Goal: Task Accomplishment & Management: Use online tool/utility

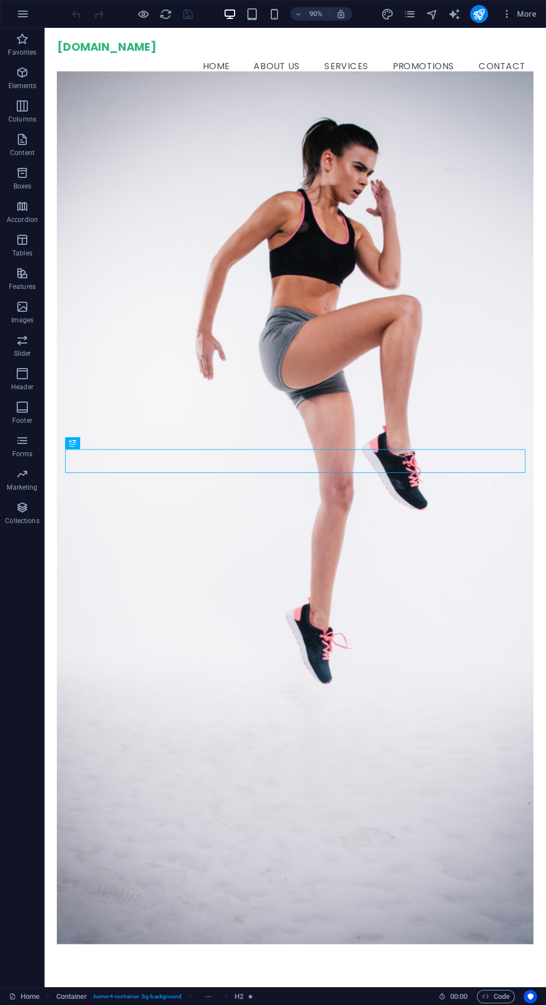
click at [427, 189] on figure at bounding box center [324, 561] width 530 height 970
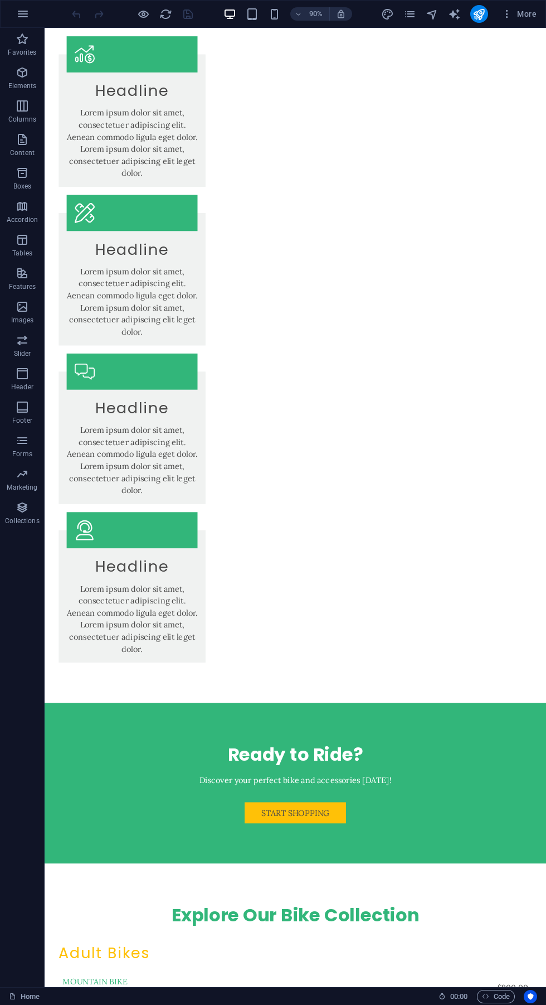
scroll to position [2602, 0]
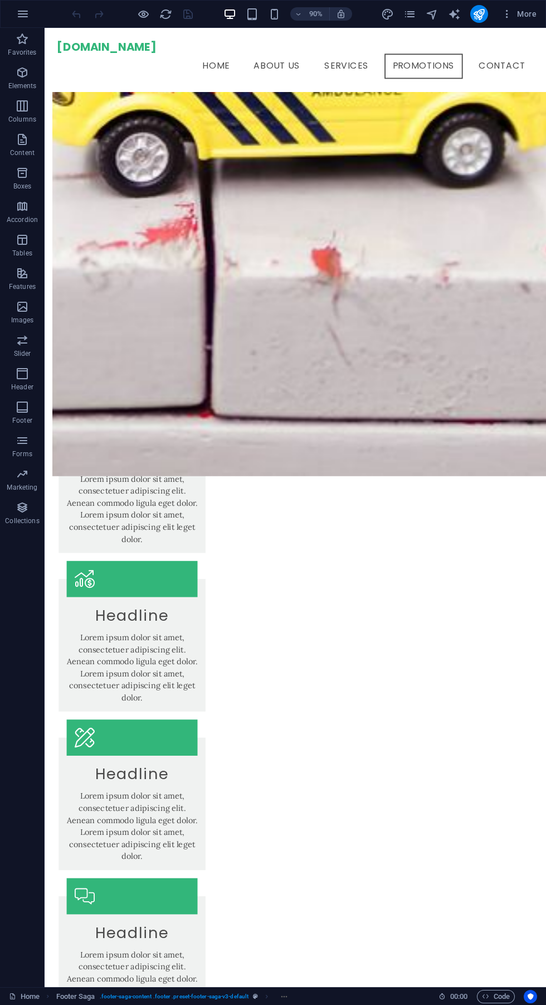
scroll to position [1891, 0]
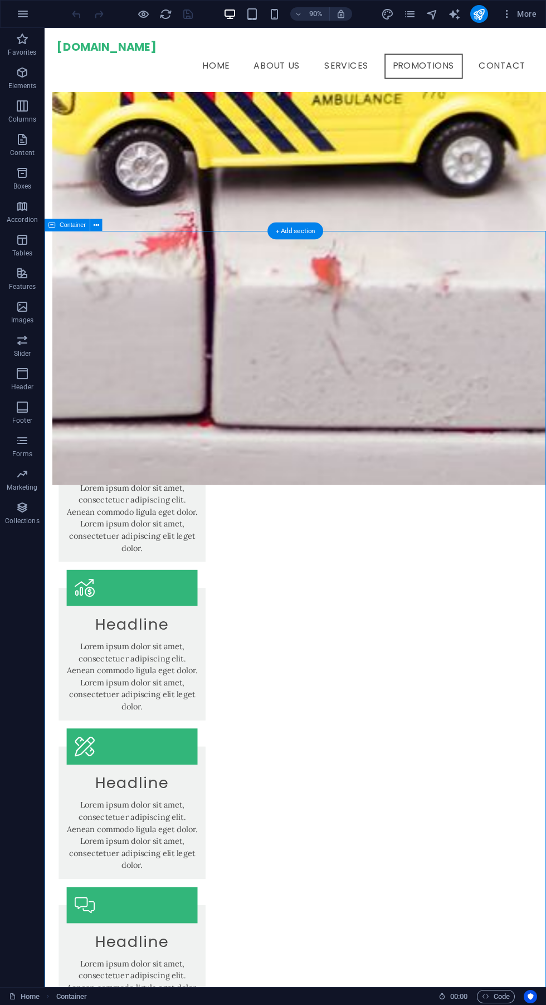
click at [67, 219] on div "Container" at bounding box center [67, 225] width 45 height 12
click at [95, 221] on icon at bounding box center [97, 225] width 6 height 11
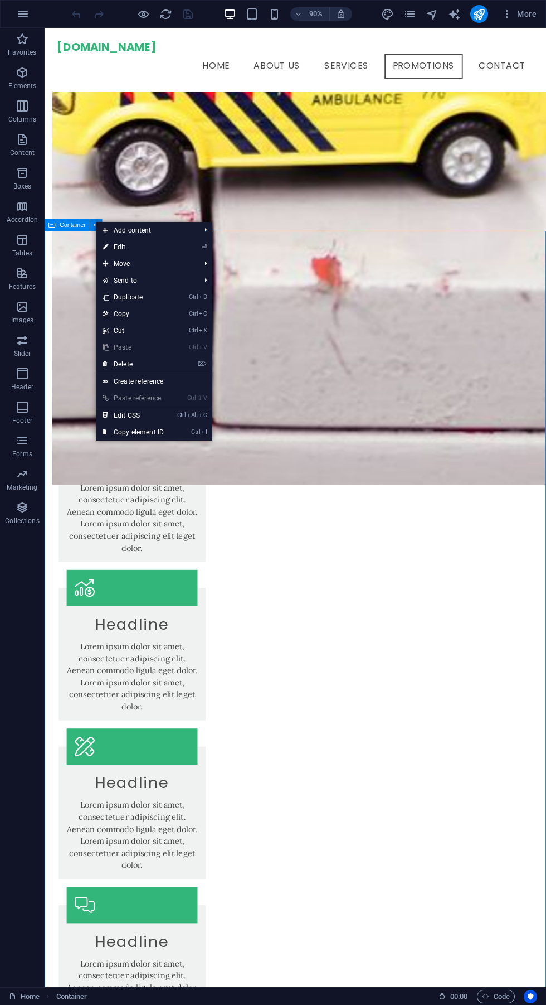
click at [120, 247] on link "⏎ Edit" at bounding box center [133, 247] width 75 height 17
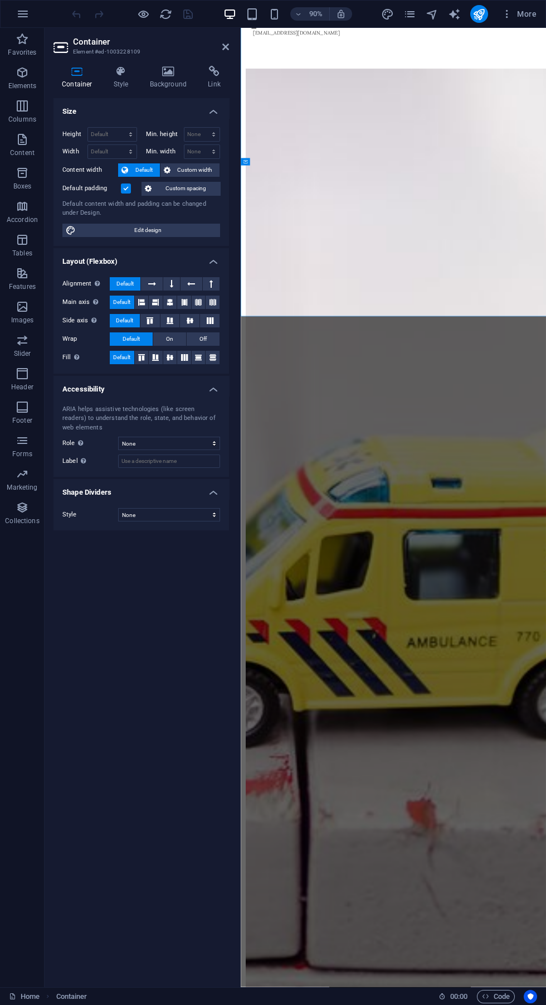
scroll to position [2500, 0]
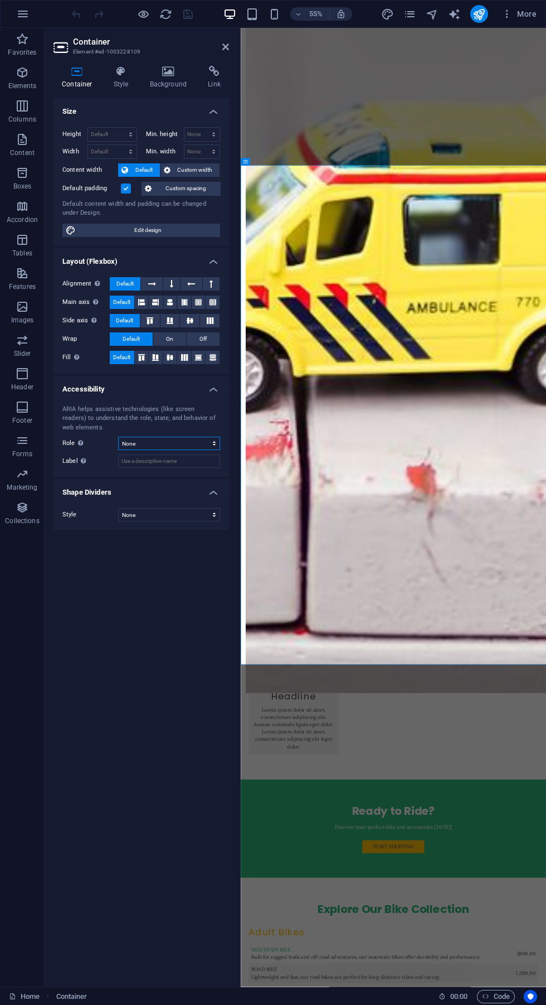
click at [132, 442] on select "None Alert Article Banner Comment Complementary Dialog Footer Header Marquee Pr…" at bounding box center [169, 443] width 102 height 13
click at [23, 14] on icon "button" at bounding box center [22, 13] width 13 height 13
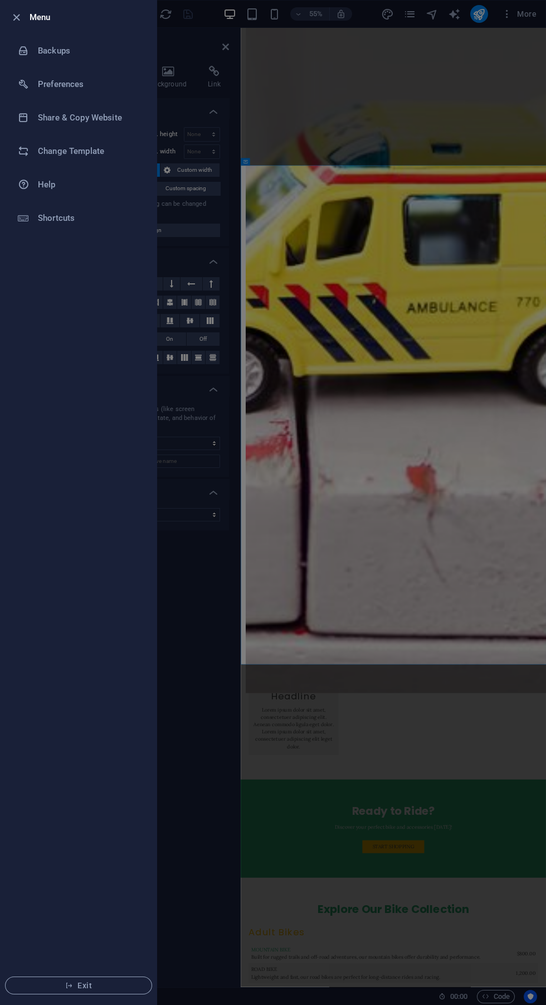
click at [18, 17] on icon "button" at bounding box center [16, 17] width 13 height 13
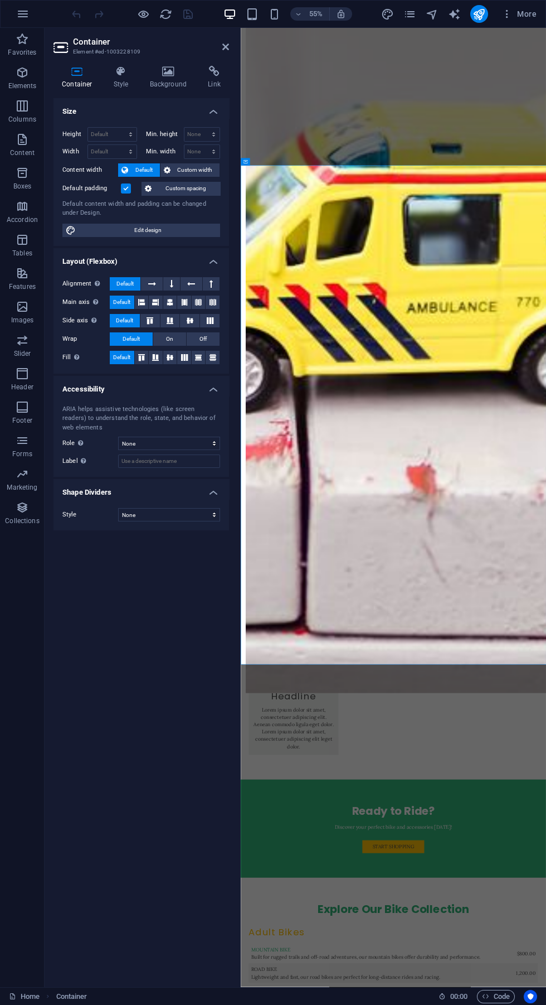
click at [225, 47] on icon at bounding box center [225, 46] width 7 height 9
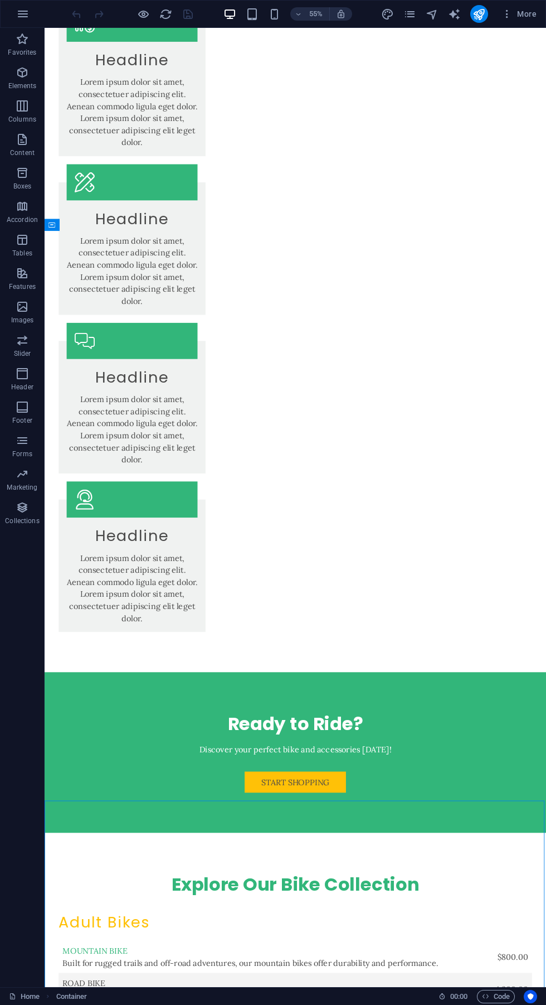
scroll to position [1948, 0]
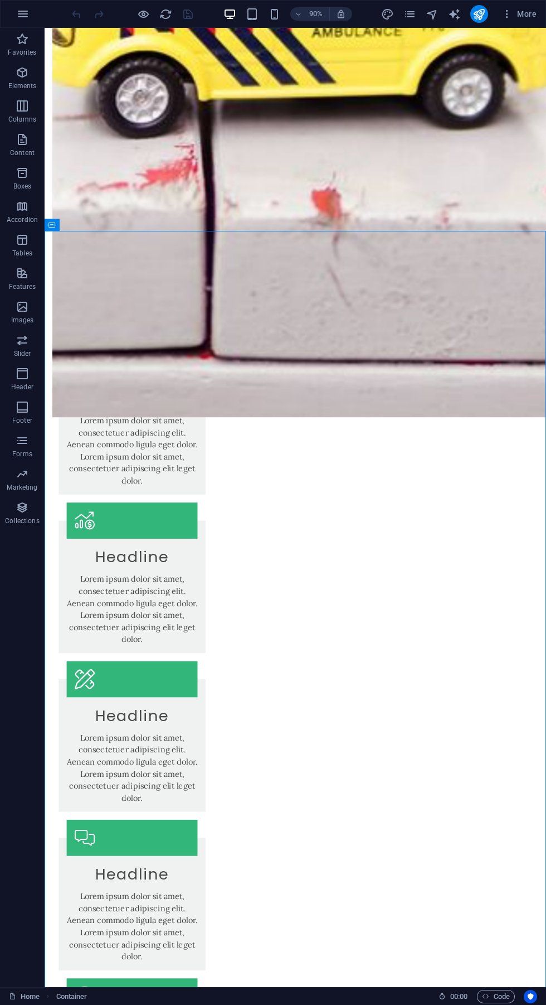
click at [235, 26] on div "90% More" at bounding box center [273, 14] width 545 height 27
click at [251, 19] on icon "button" at bounding box center [252, 14] width 13 height 13
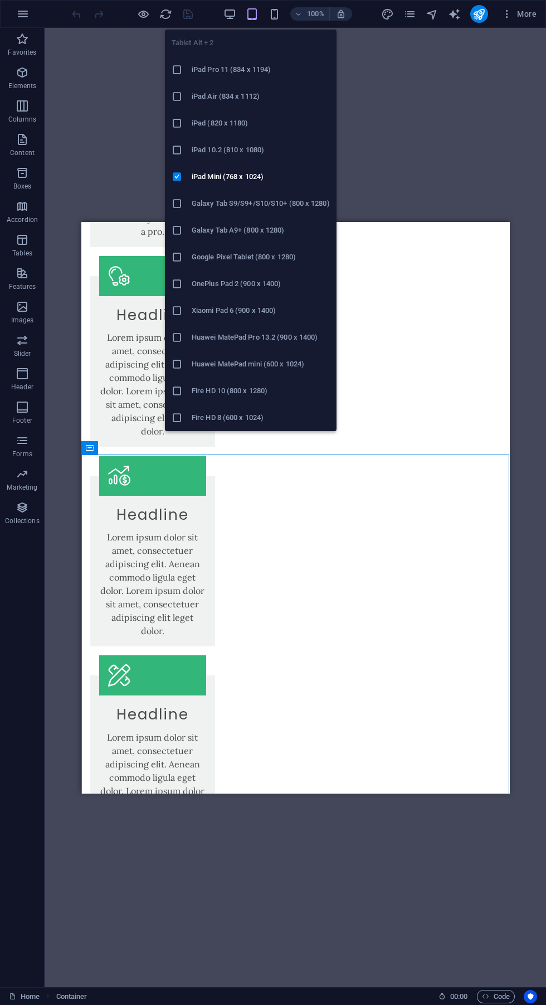
scroll to position [1631, 0]
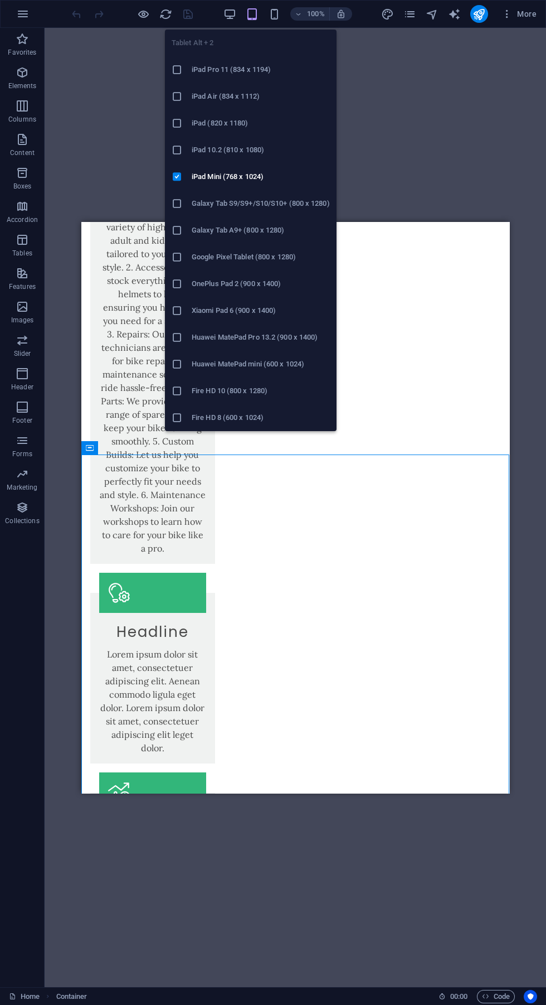
click at [406, 873] on div "Drag here to replace the existing content. Press “Ctrl” if you want to create a…" at bounding box center [296, 507] width 502 height 959
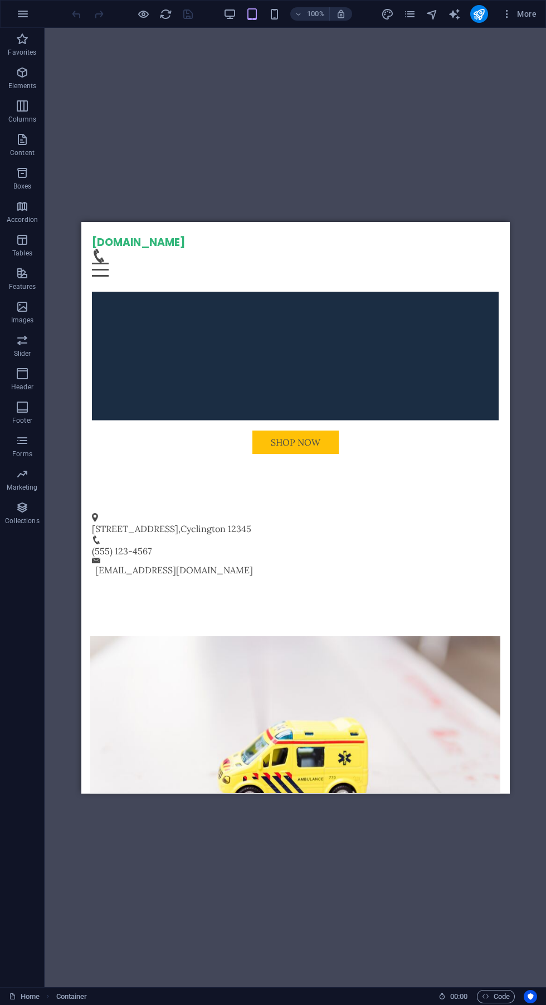
scroll to position [0, 0]
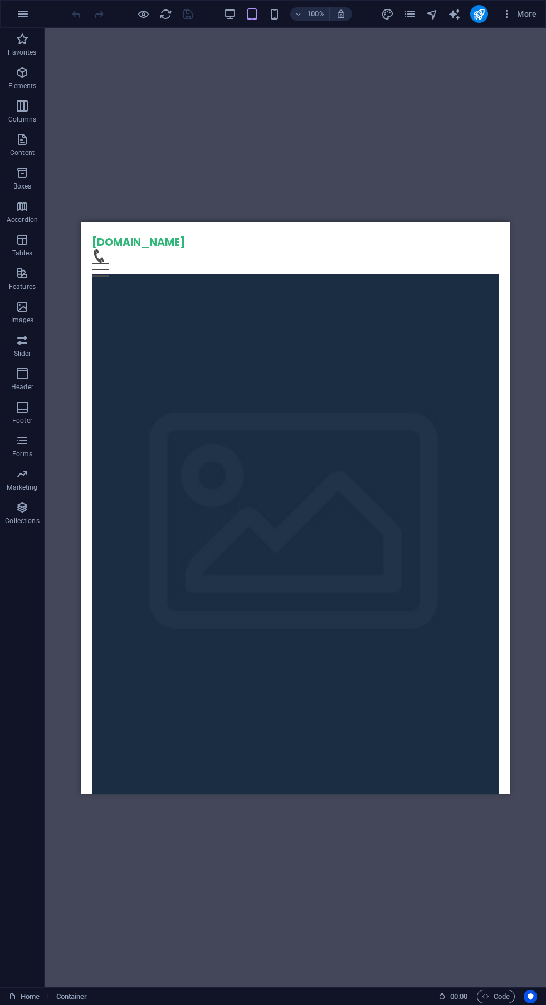
click at [454, 591] on figure at bounding box center [295, 534] width 407 height 520
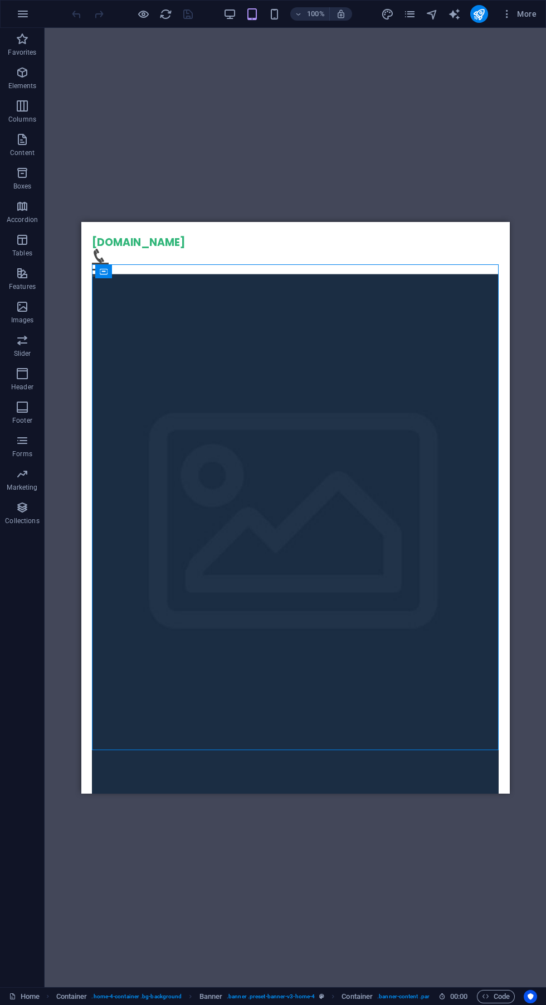
click at [253, 14] on icon "button" at bounding box center [252, 14] width 13 height 13
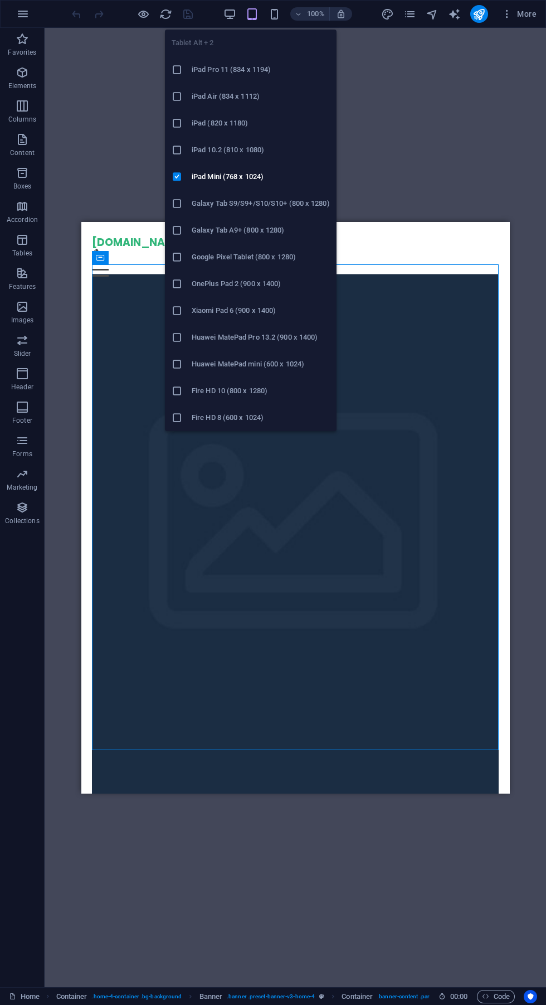
click at [275, 16] on icon "button" at bounding box center [274, 14] width 13 height 13
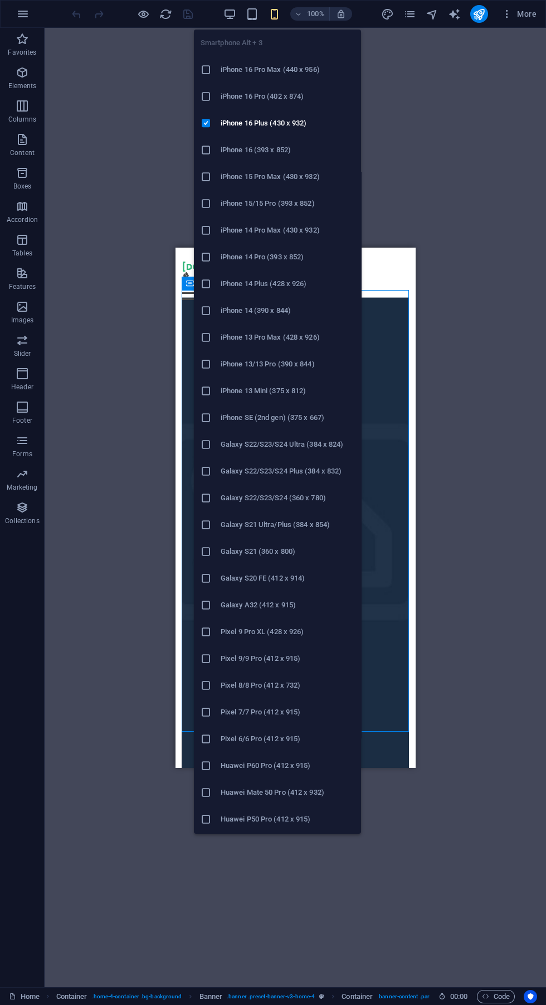
click at [459, 734] on div "Drag here to replace the existing content. Press “Ctrl” if you want to create a…" at bounding box center [296, 507] width 502 height 959
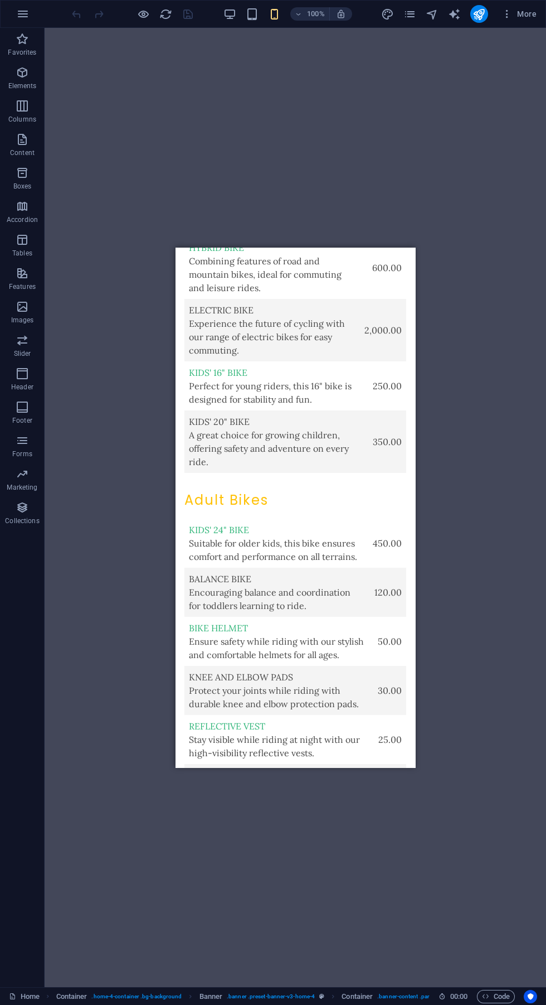
scroll to position [3761, 0]
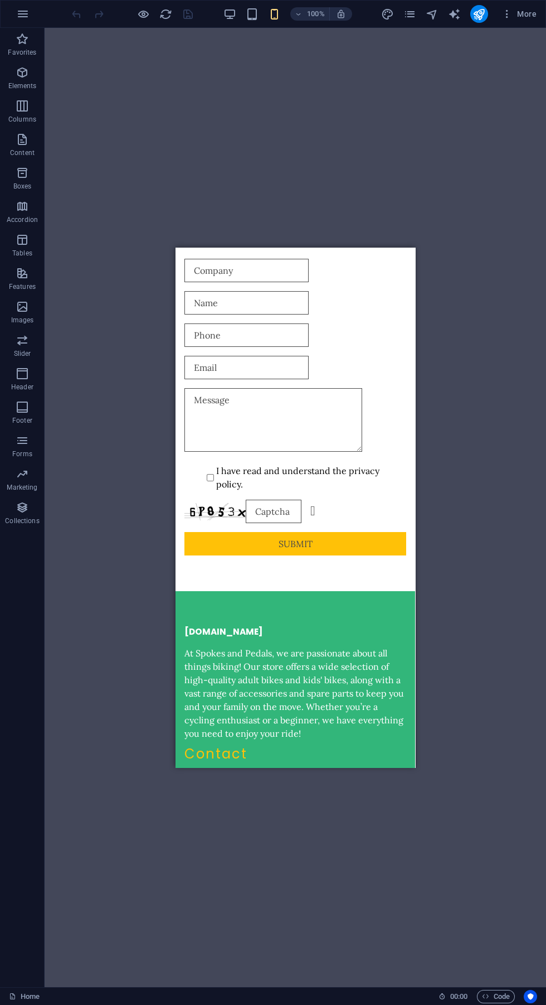
click at [501, 996] on span "Code" at bounding box center [496, 996] width 28 height 13
